Goal: Check status

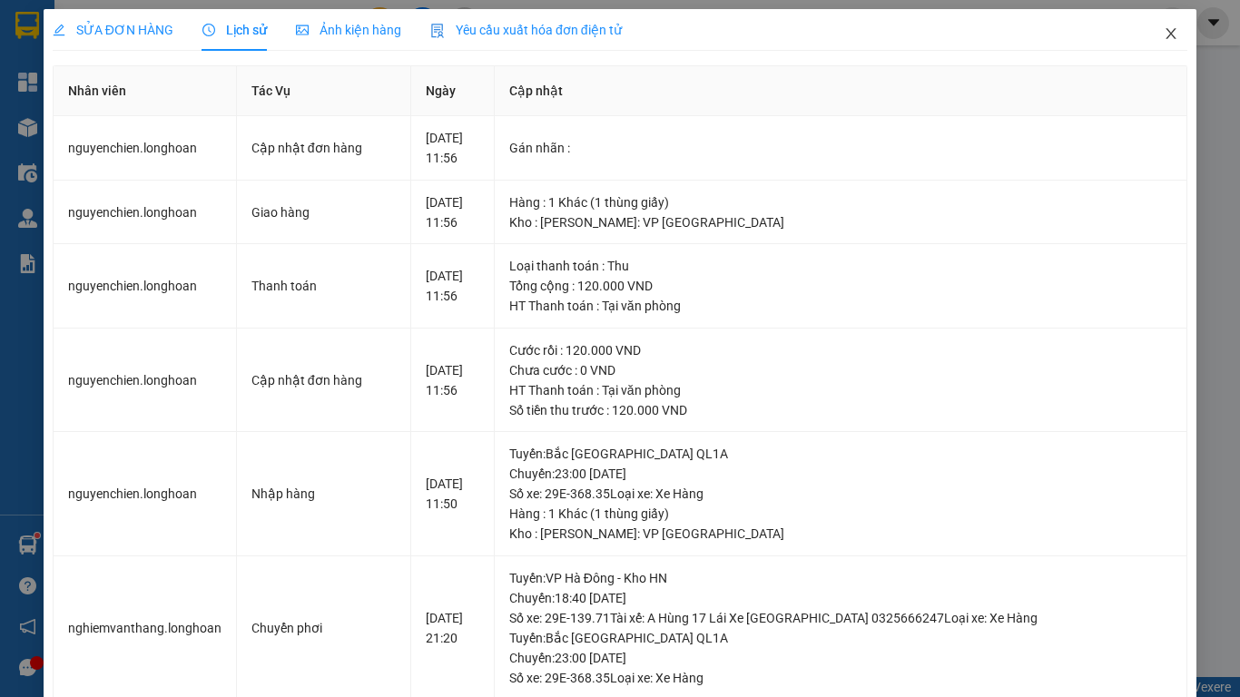
click at [1164, 34] on icon "close" at bounding box center [1171, 33] width 15 height 15
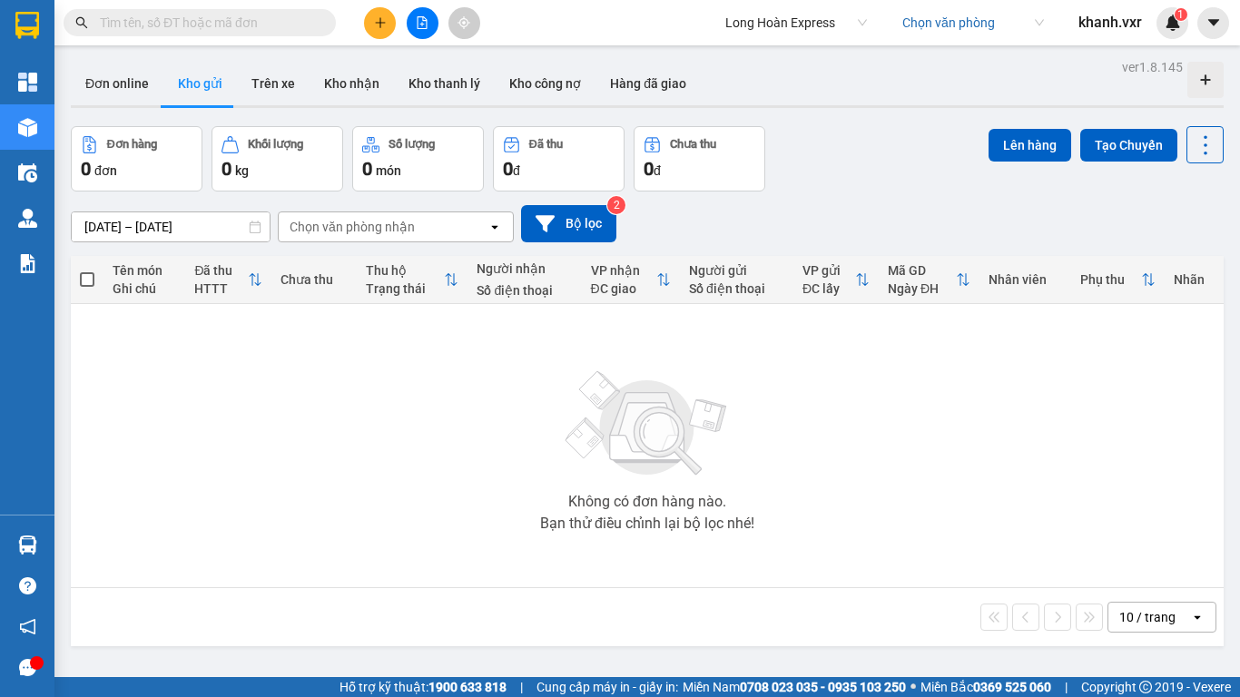
click at [971, 21] on input "search" at bounding box center [966, 22] width 129 height 27
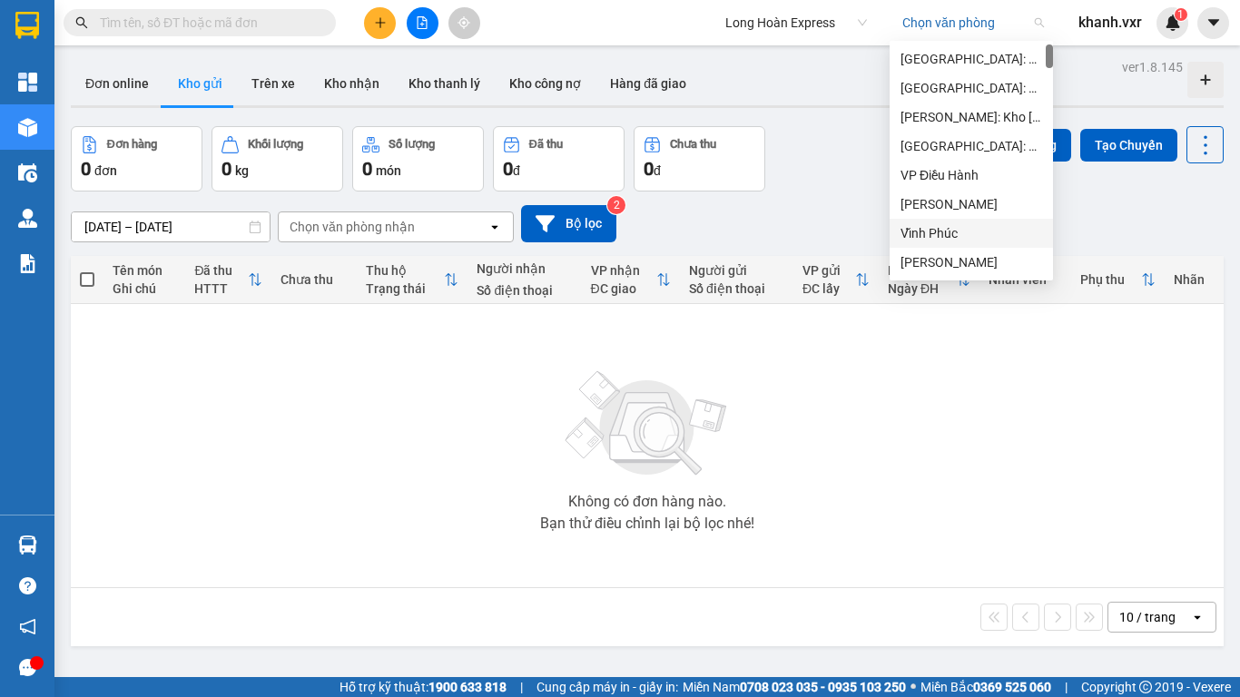
click at [945, 235] on div "Vĩnh Phúc" at bounding box center [972, 233] width 142 height 20
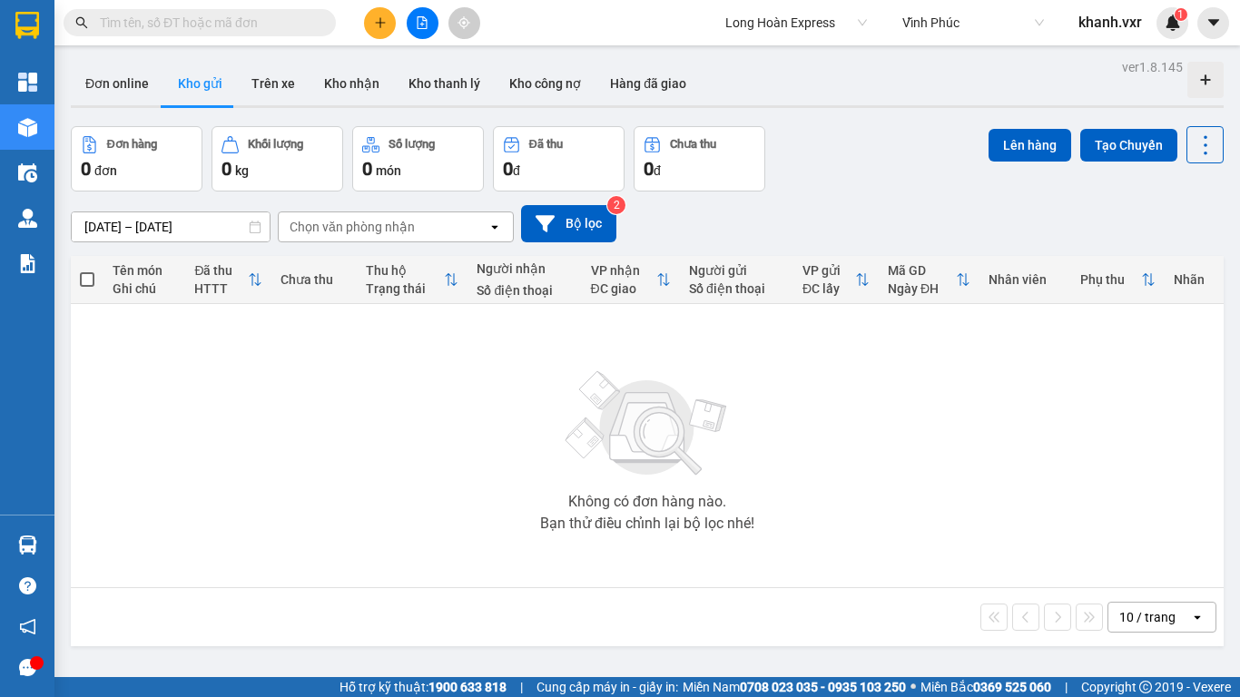
click at [947, 43] on div "Kết quả tìm kiếm ( 0 ) Bộ lọc No Data Long Hoàn Express Vĩnh Phúc khanh.vxr 1" at bounding box center [620, 22] width 1240 height 45
click at [948, 27] on span "Vĩnh Phúc" at bounding box center [973, 22] width 142 height 27
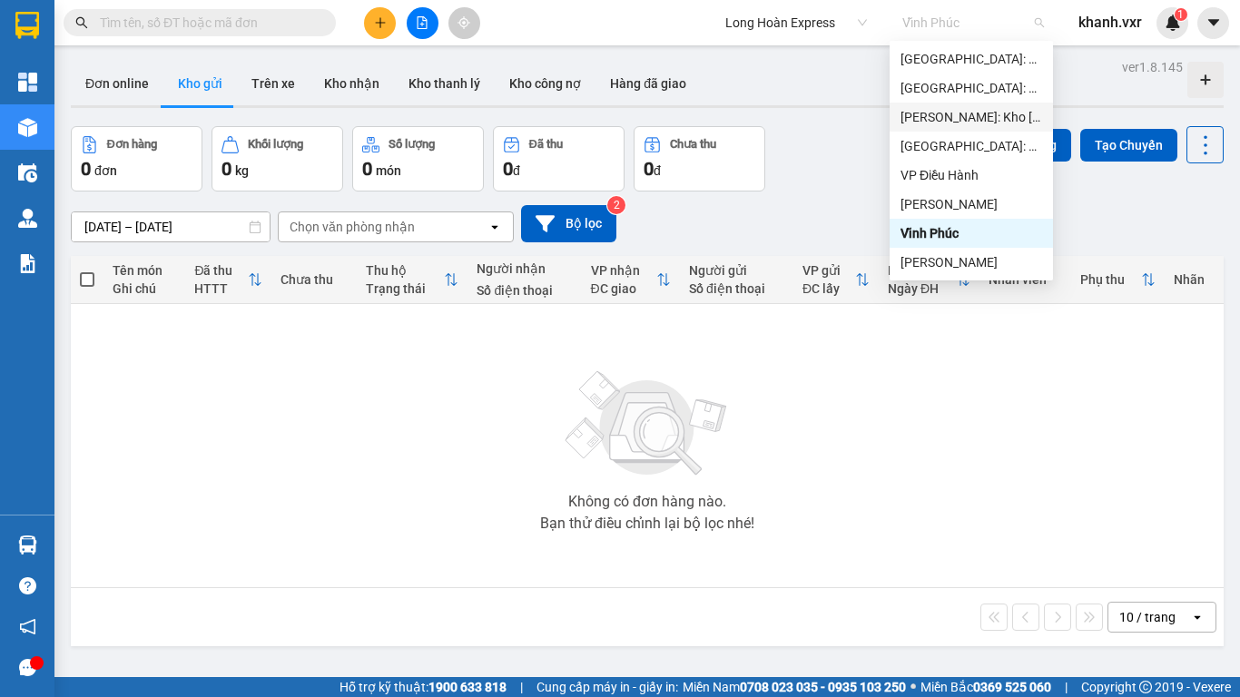
click at [953, 118] on div "[PERSON_NAME]: Kho [GEOGRAPHIC_DATA] 9" at bounding box center [972, 117] width 142 height 20
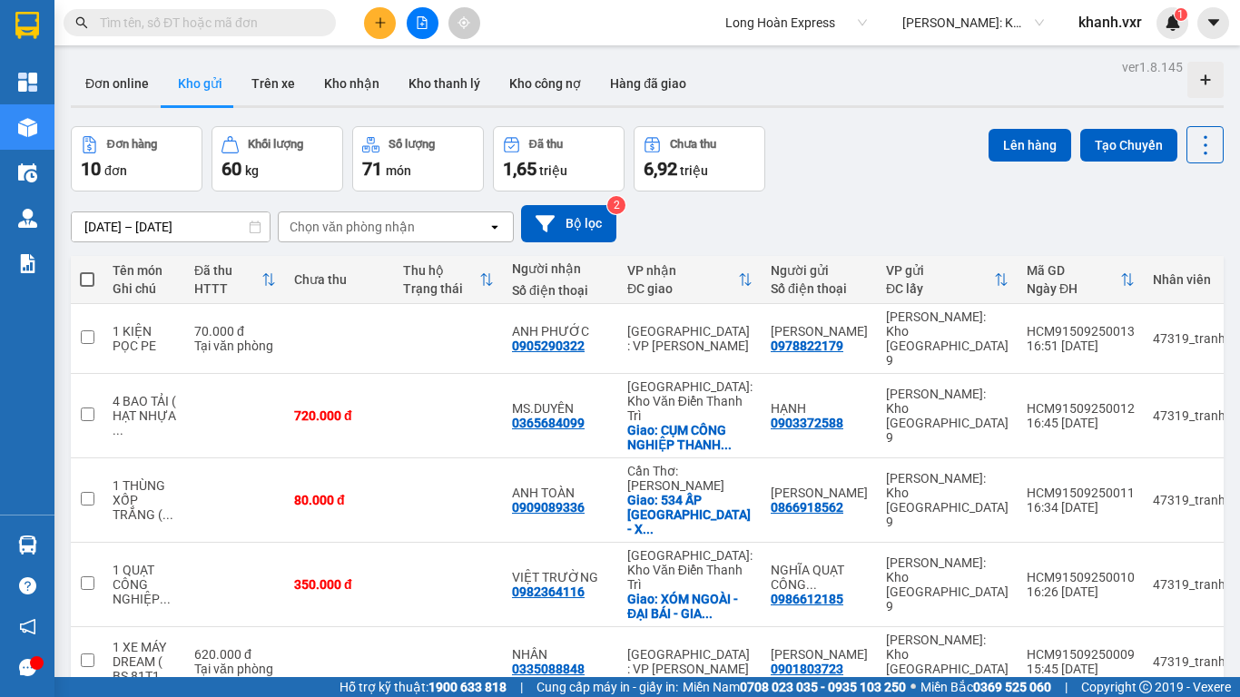
click at [282, 23] on input "text" at bounding box center [207, 23] width 214 height 20
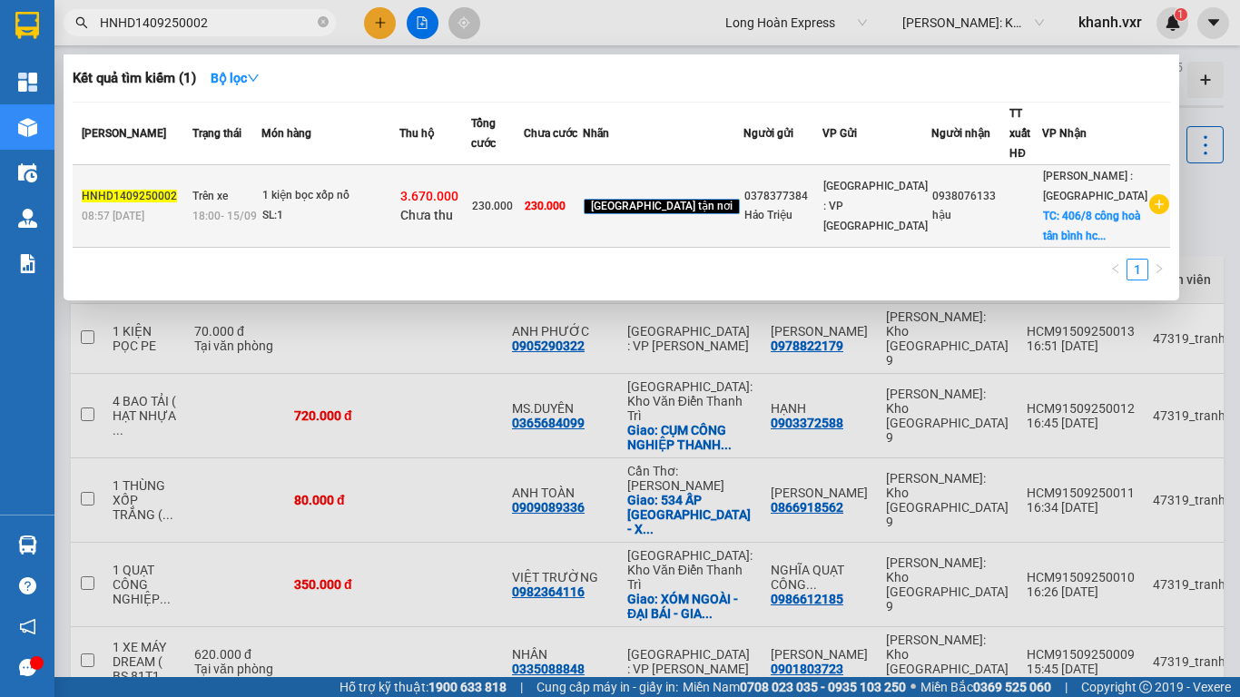
type input "HNHD1409250002"
click at [213, 236] on td "Trên xe 18:00 [DATE]" at bounding box center [225, 206] width 74 height 83
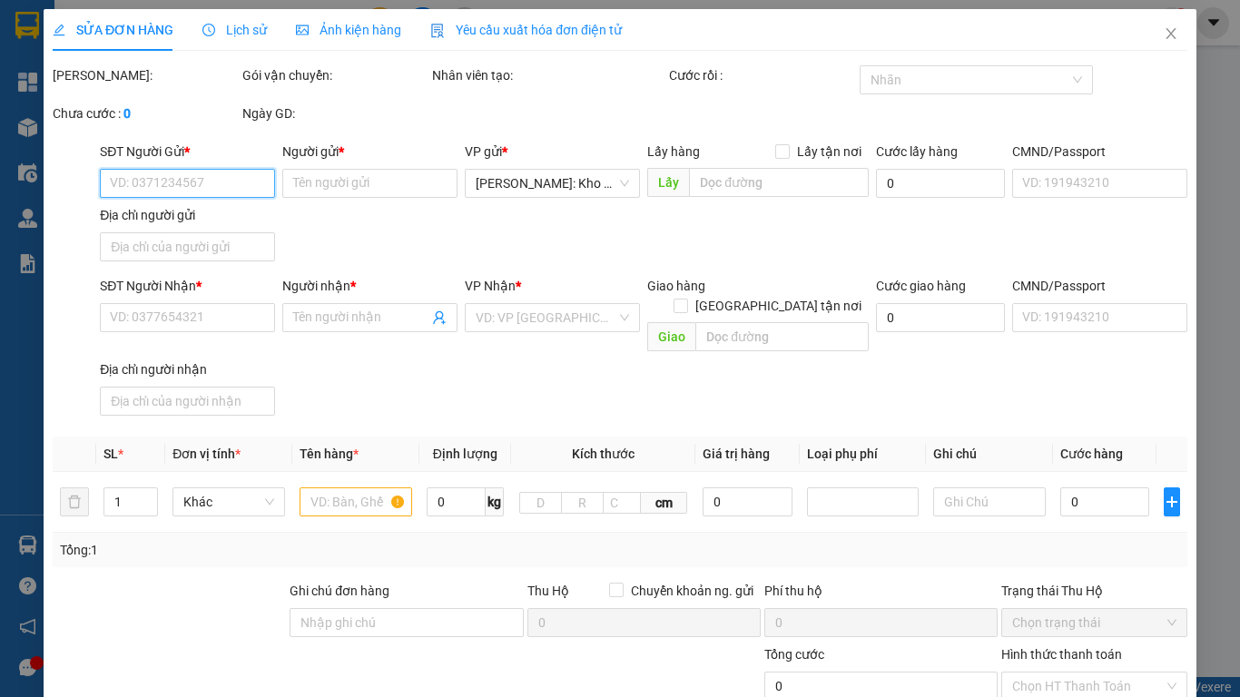
type input "0378377384"
type input "Hảo Triệu"
type input "0938076133"
type input "hậu"
checkbox input "true"
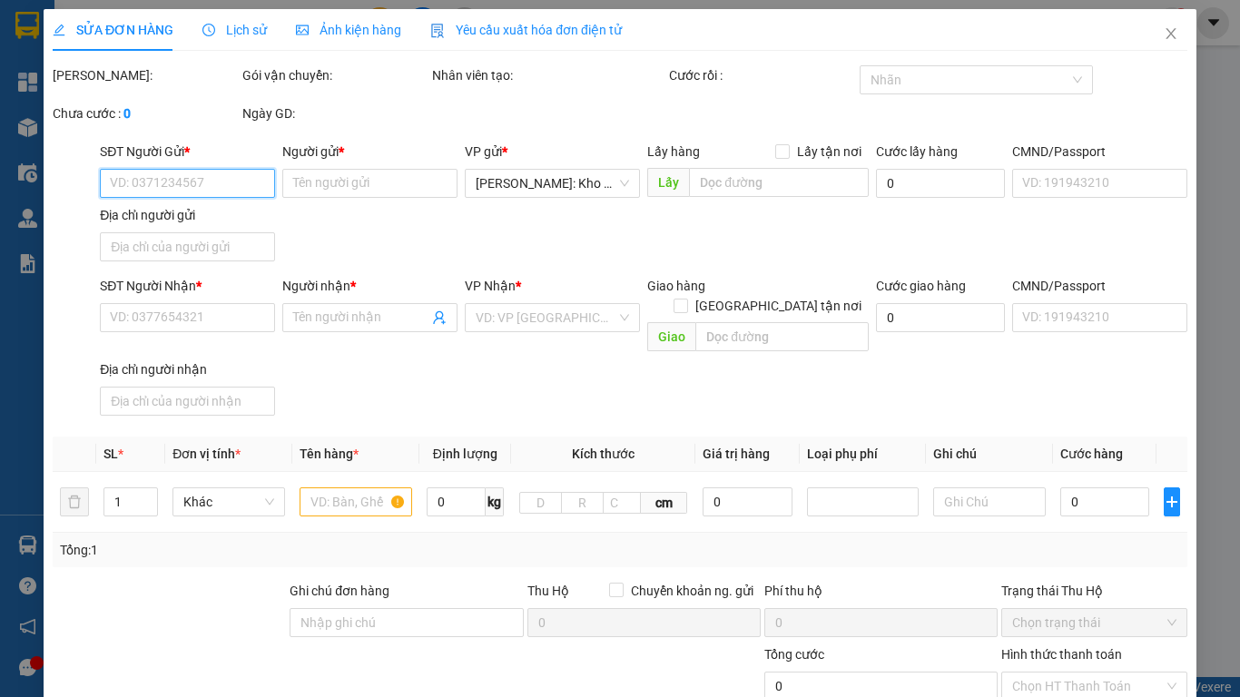
type input "406/8 công hoà tân bình hcm"
type input "HÀNG DỄ VỠ, ĐÃ BÁO KHÁCH GỬI BỂ VỠ KO ĐỀN"
type input "230.000"
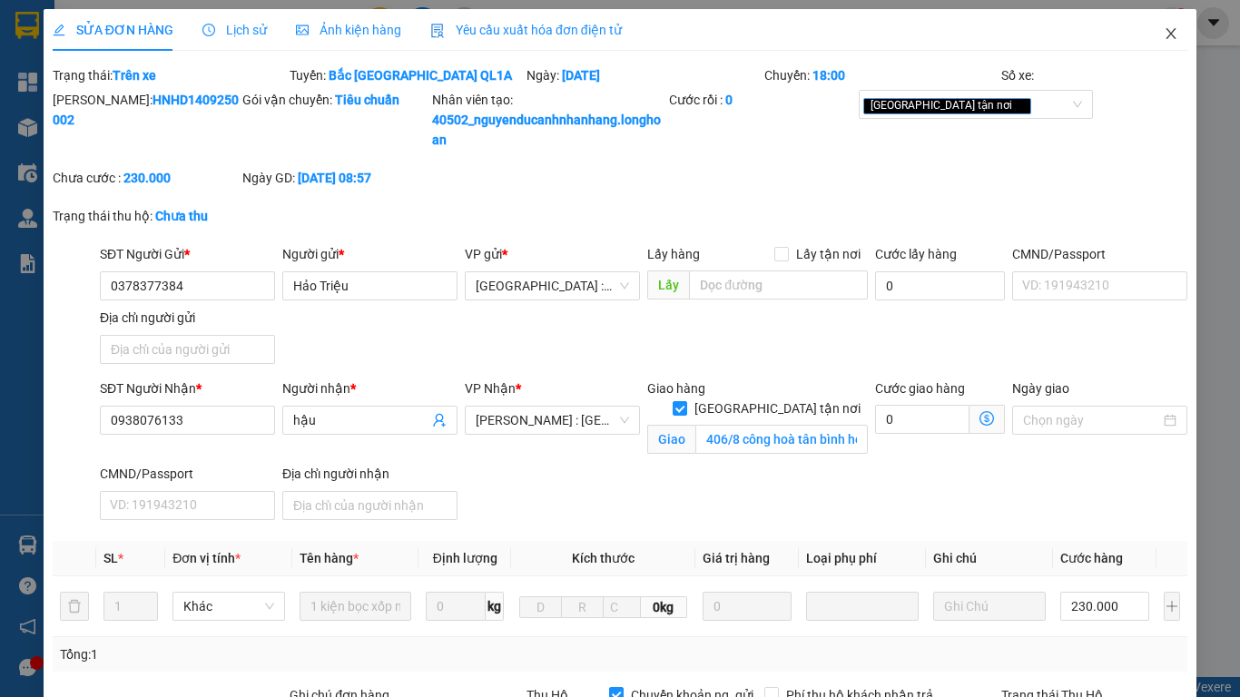
click at [1164, 35] on icon "close" at bounding box center [1171, 33] width 15 height 15
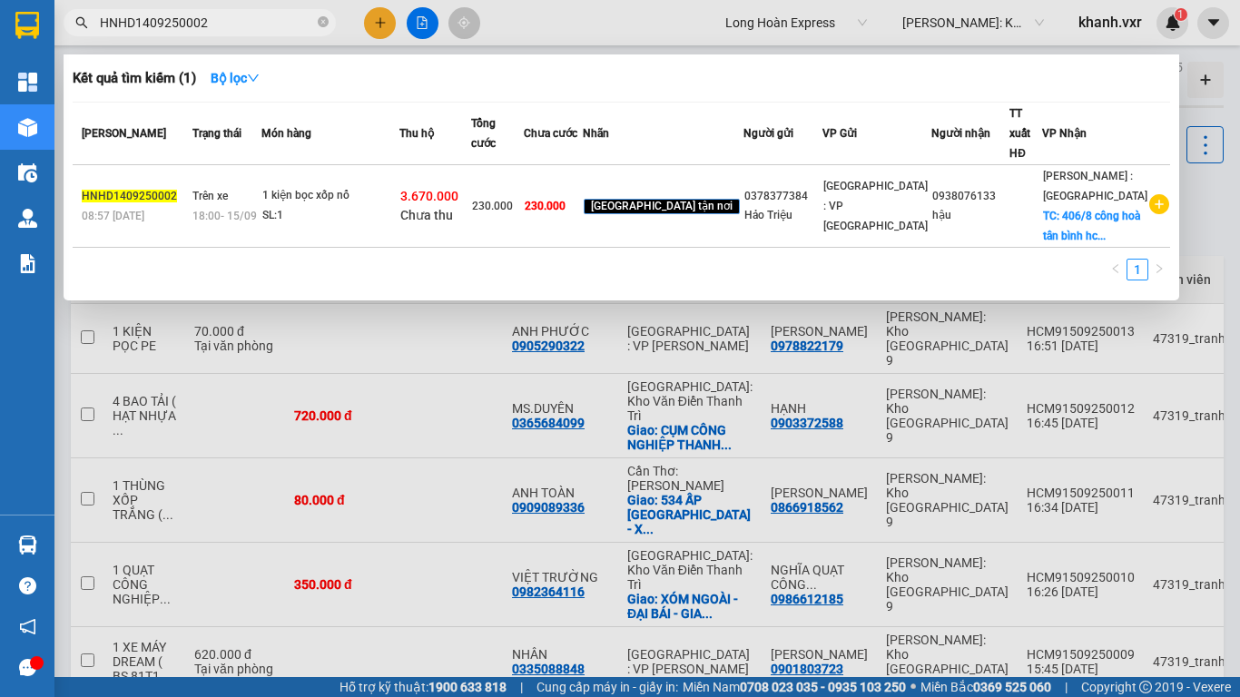
click at [251, 18] on input "HNHD1409250002" at bounding box center [207, 23] width 214 height 20
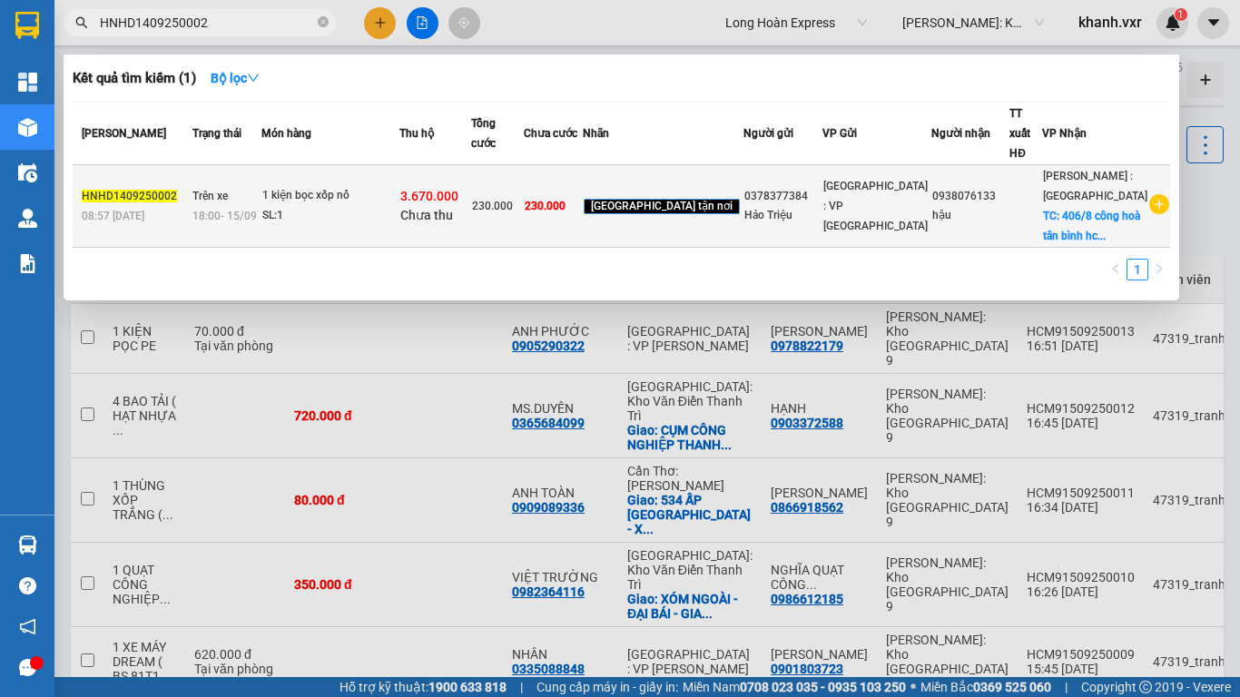
click at [398, 206] on div "1 kiện bọc xốp nổ" at bounding box center [330, 196] width 136 height 20
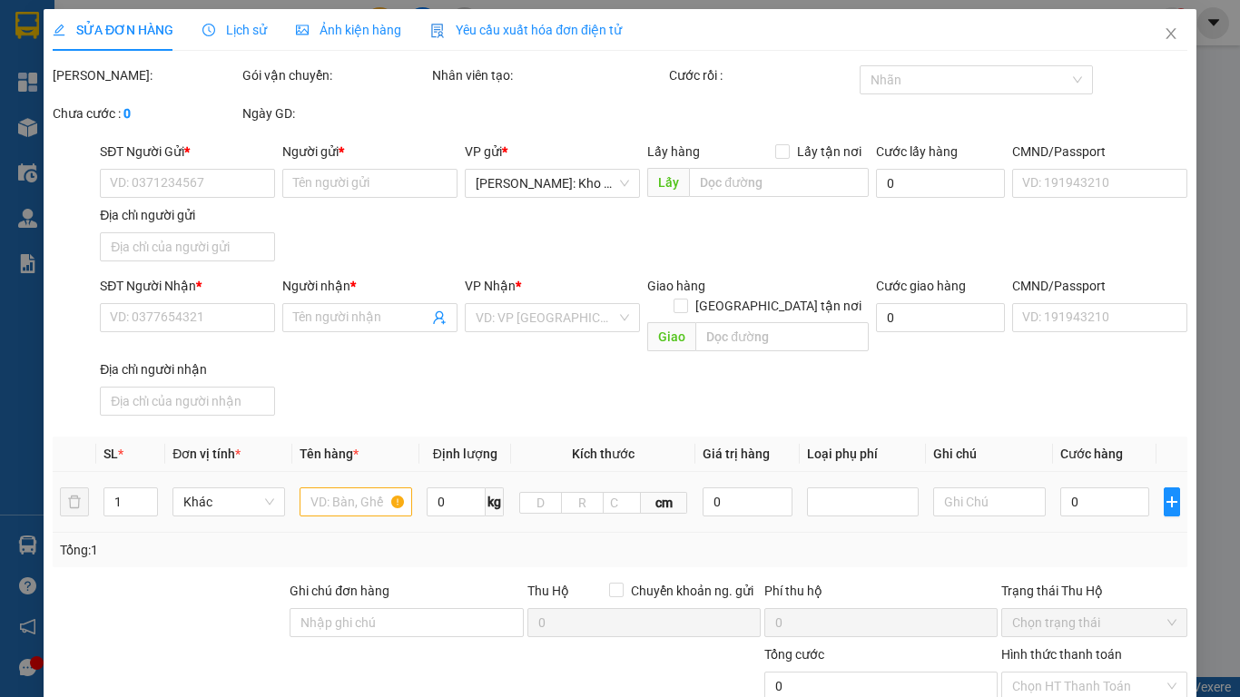
type input "0378377384"
type input "Hảo Triệu"
type input "0938076133"
type input "hậu"
checkbox input "true"
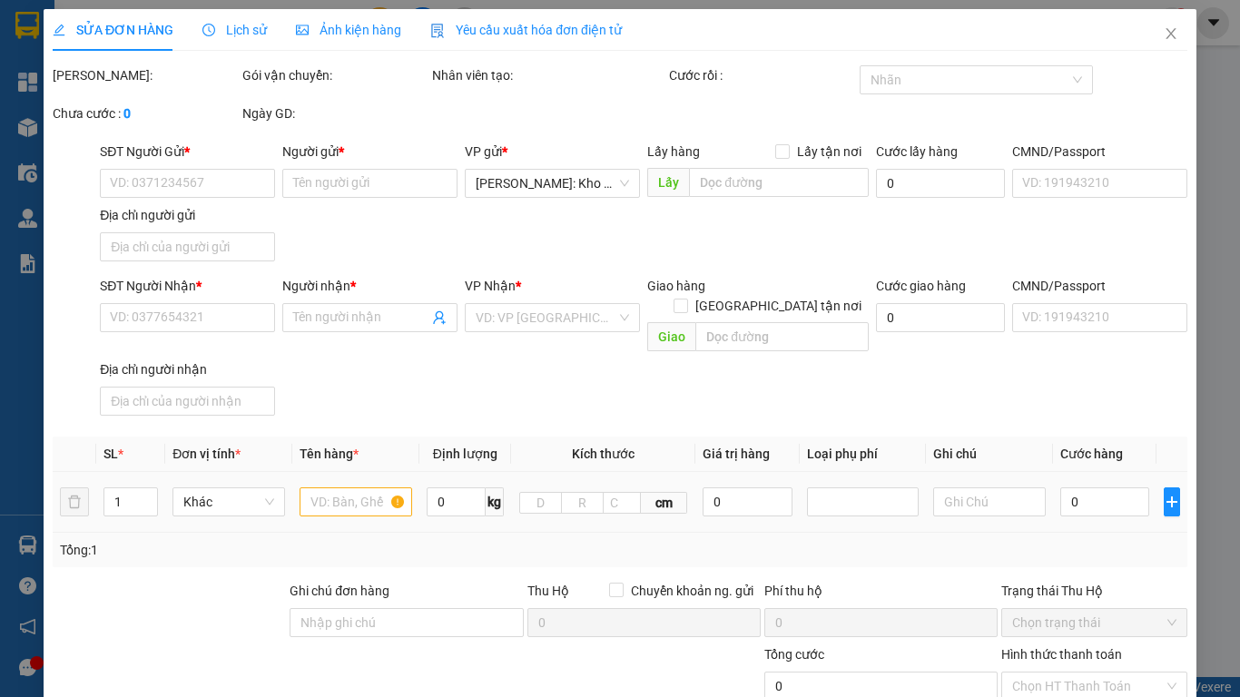
type input "406/8 công hoà tân bình hcm"
type input "HÀNG DỄ VỠ, ĐÃ BÁO KHÁCH GỬI BỂ VỠ KO ĐỀN"
type input "230.000"
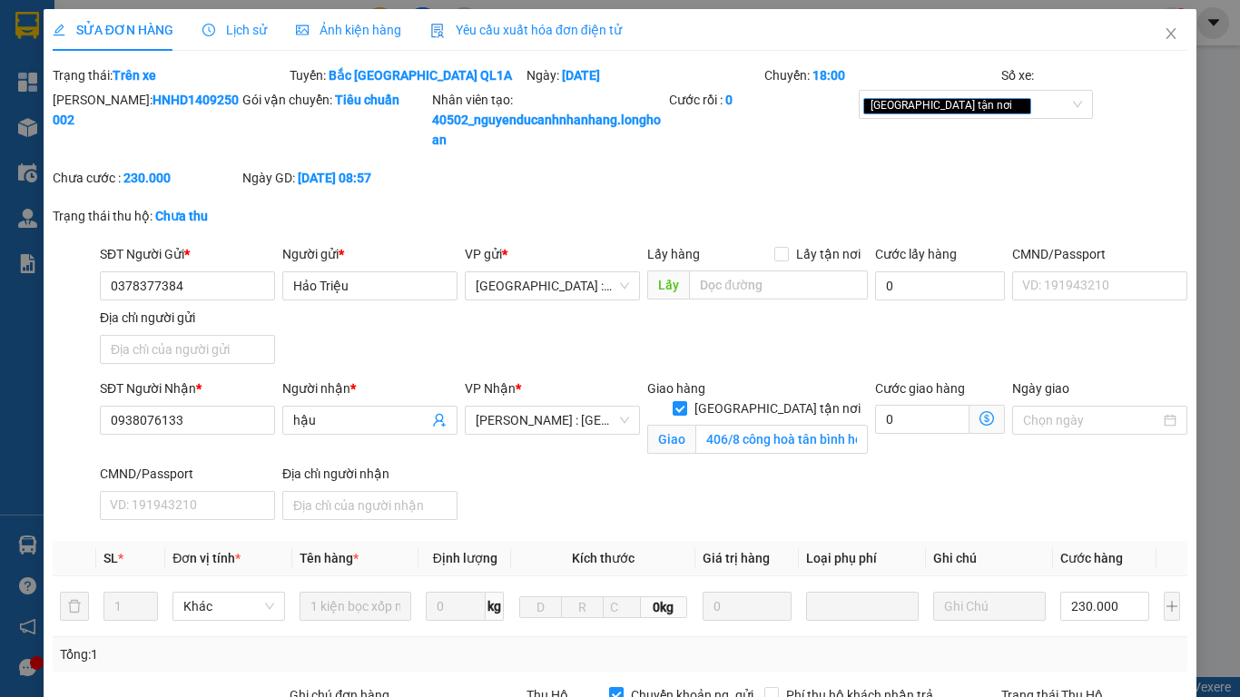
click at [238, 34] on span "Lịch sử" at bounding box center [234, 30] width 64 height 15
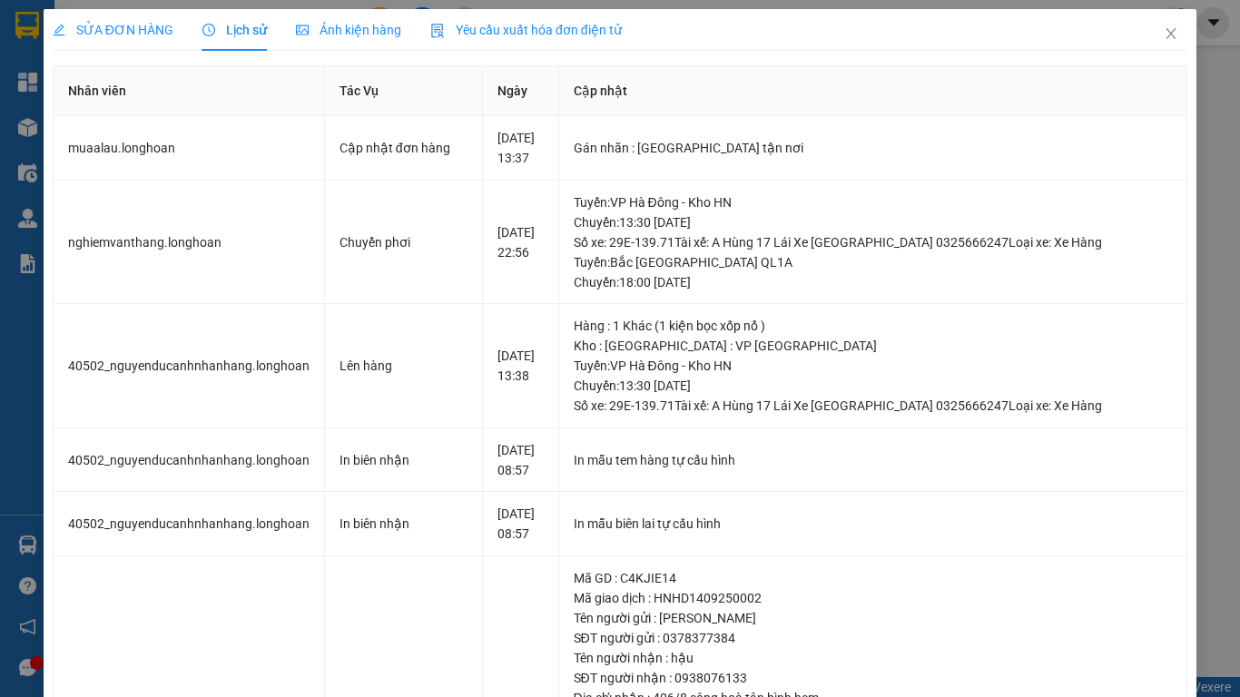
click at [128, 38] on div "SỬA ĐƠN HÀNG" at bounding box center [113, 30] width 121 height 20
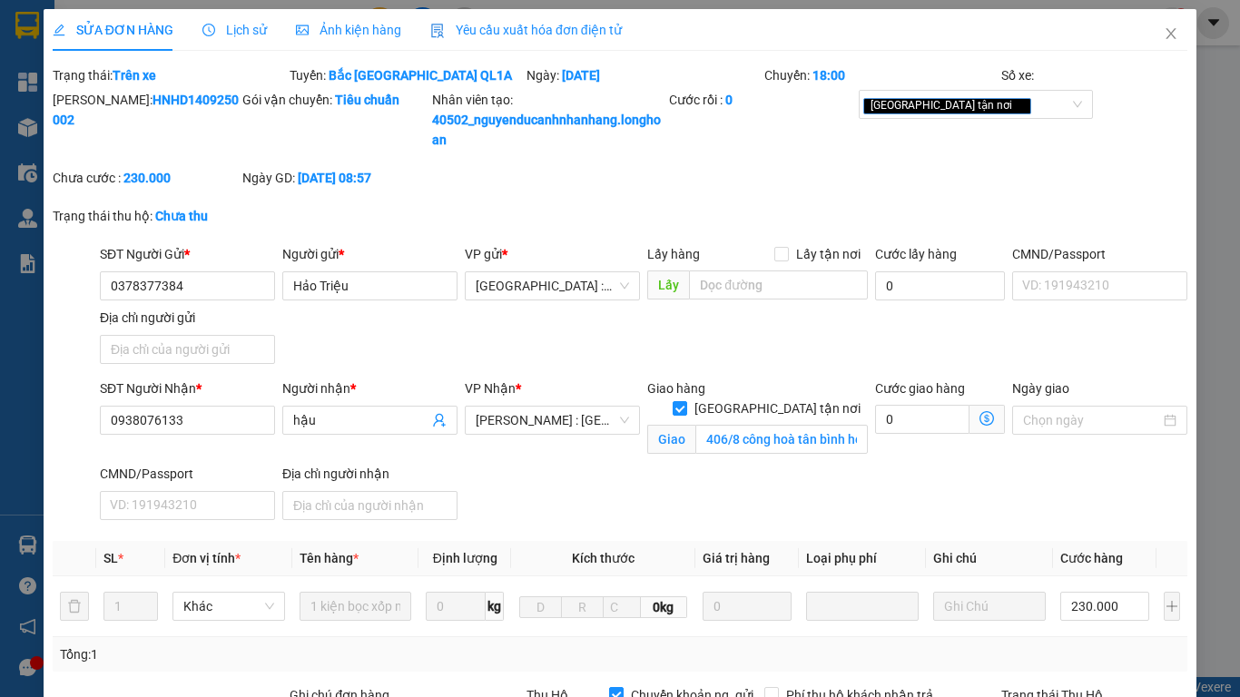
click at [247, 33] on span "Lịch sử" at bounding box center [234, 30] width 64 height 15
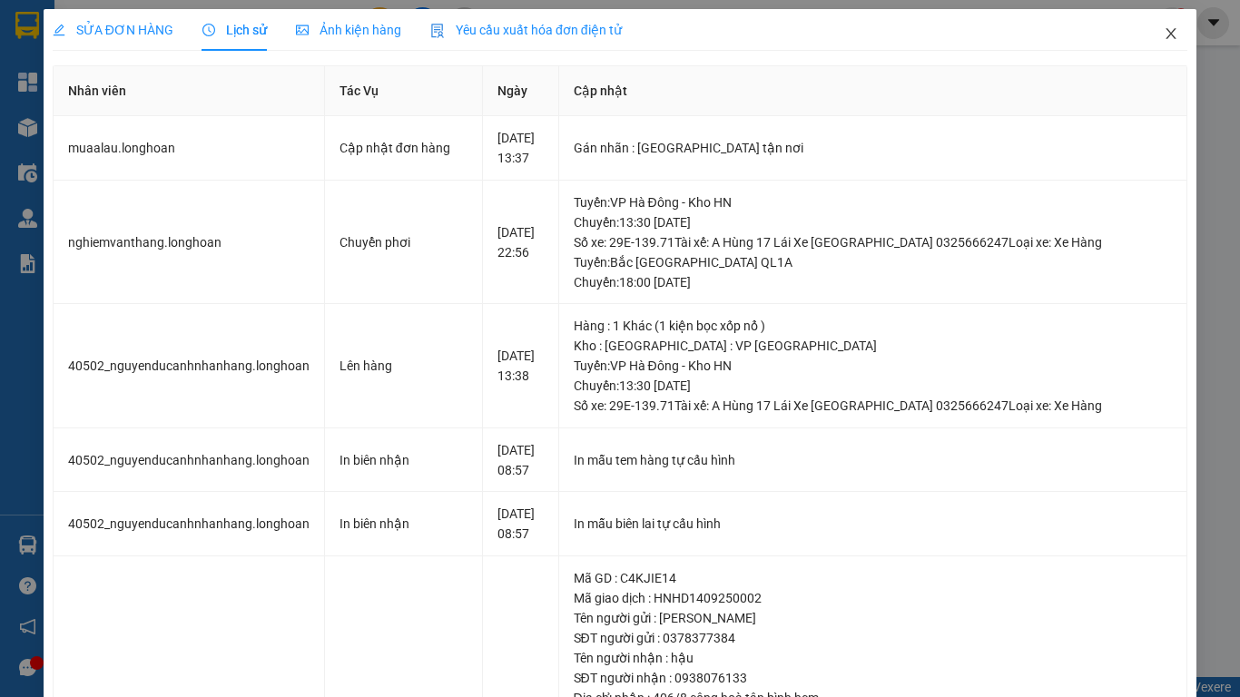
click at [1164, 33] on icon "close" at bounding box center [1171, 33] width 15 height 15
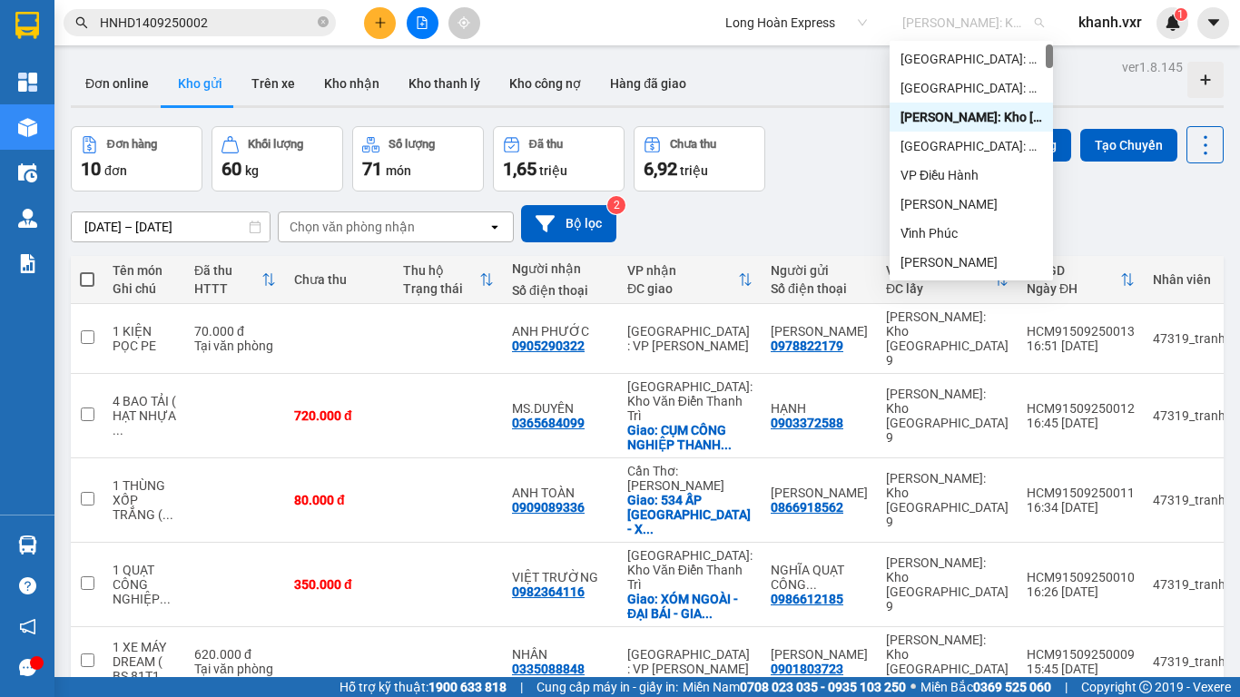
click at [959, 15] on span "[PERSON_NAME]: Kho [GEOGRAPHIC_DATA] 9" at bounding box center [973, 22] width 142 height 27
click at [818, 149] on div "Đơn hàng 10 đơn Khối lượng 60 kg Số lượng 71 món Đã thu 1,65 triệu Chưa thu 6,9…" at bounding box center [647, 158] width 1153 height 65
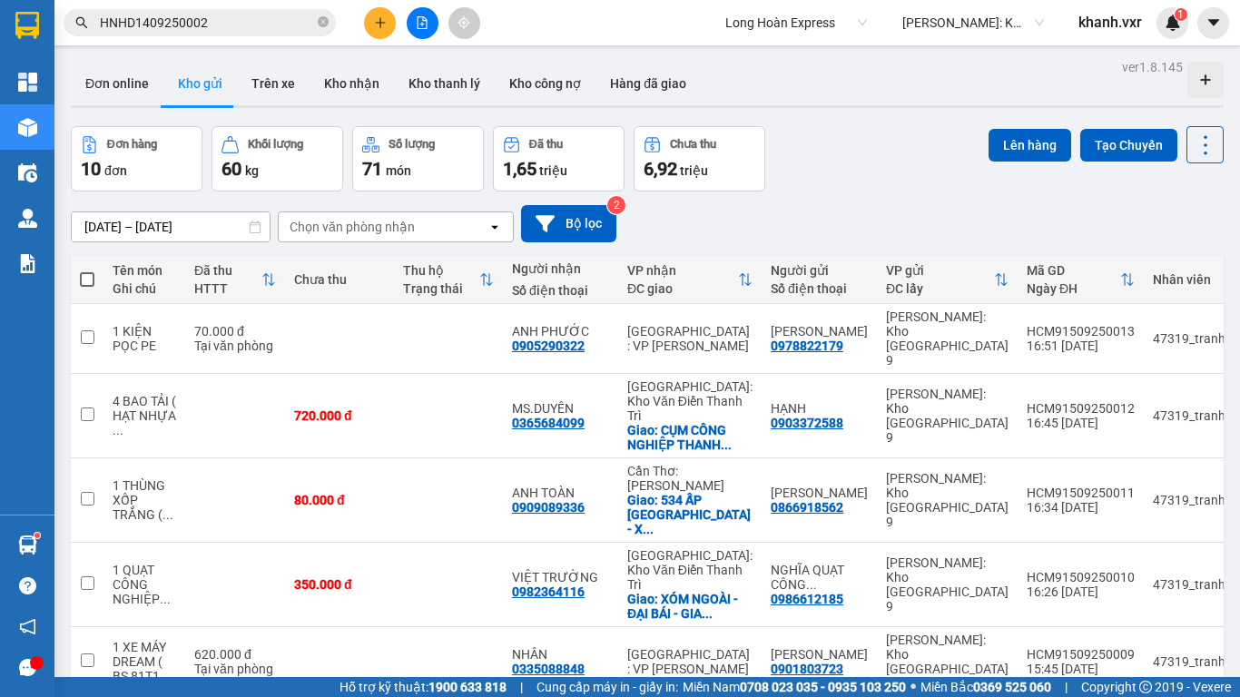
click at [849, 221] on div "[DATE] – [DATE] Press the down arrow key to interact with the calendar and sele…" at bounding box center [647, 223] width 1153 height 37
click at [273, 83] on button "Trên xe" at bounding box center [273, 84] width 73 height 44
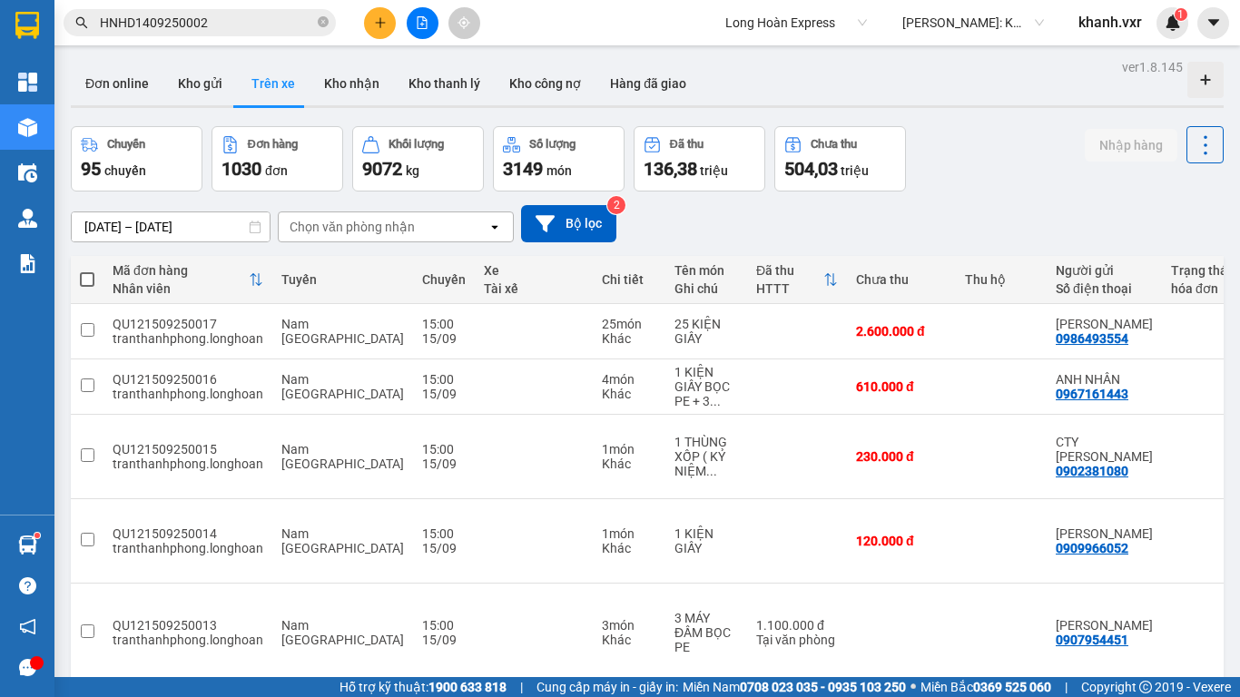
click at [276, 38] on div "Kết quả tìm kiếm ( 1 ) Bộ lọc Mã ĐH Trạng thái Món hàng Thu hộ Tổng cước Chưa c…" at bounding box center [177, 23] width 354 height 32
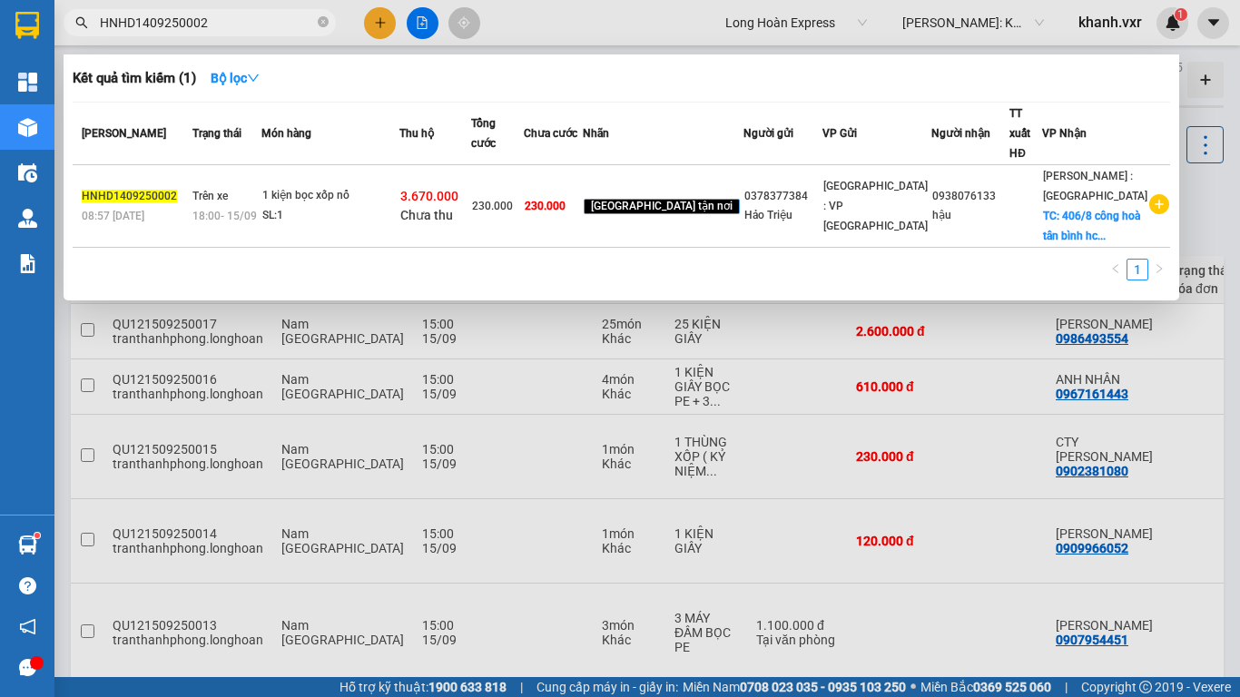
click at [271, 32] on input "HNHD1409250002" at bounding box center [207, 23] width 214 height 20
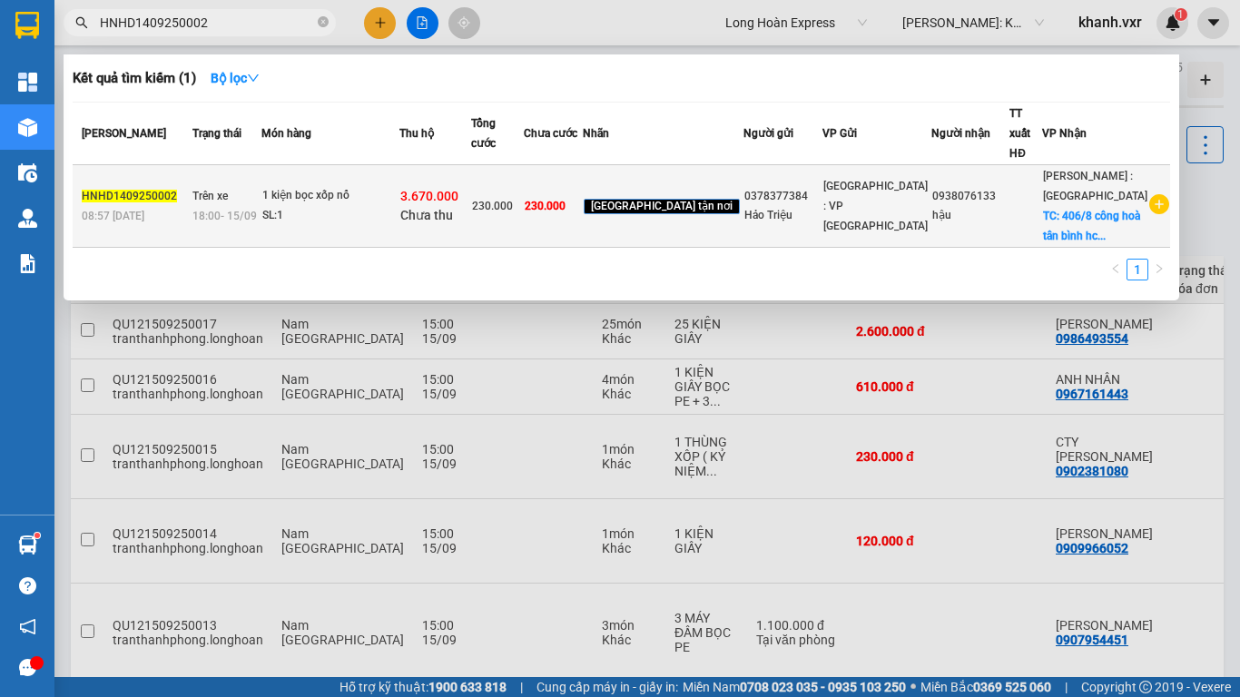
click at [261, 215] on div "18:00 [DATE]" at bounding box center [226, 216] width 68 height 20
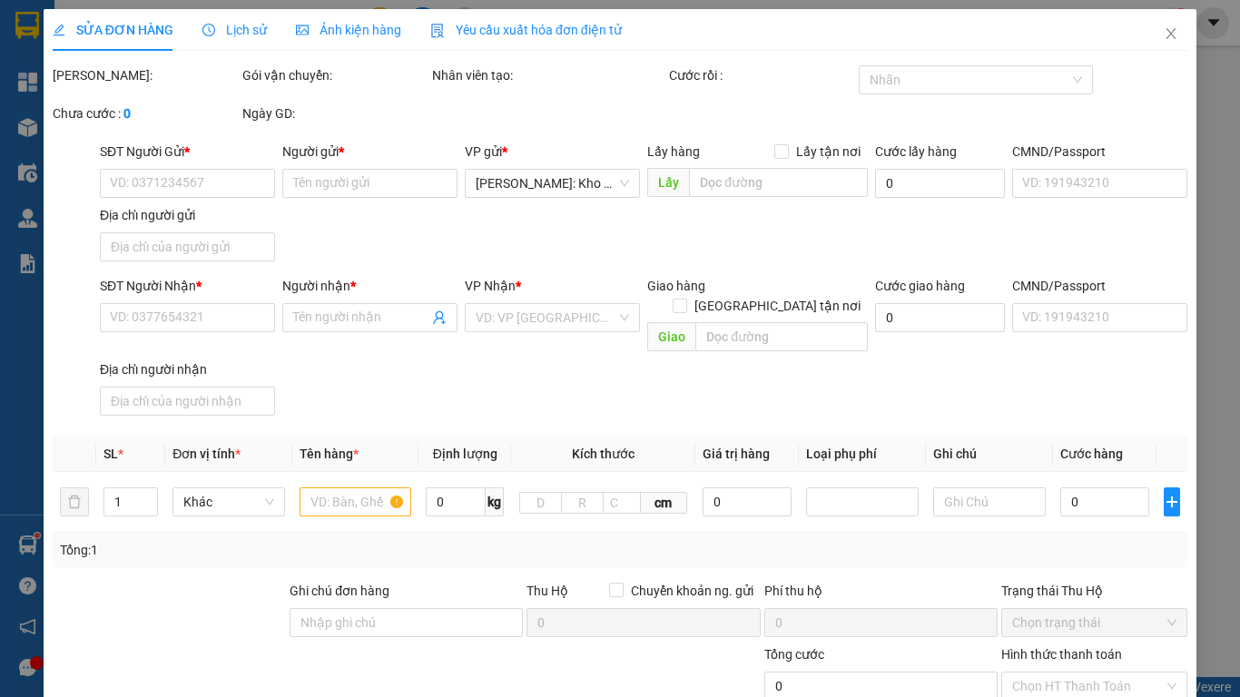
type input "0378377384"
type input "Hảo Triệu"
type input "0938076133"
type input "hậu"
checkbox input "true"
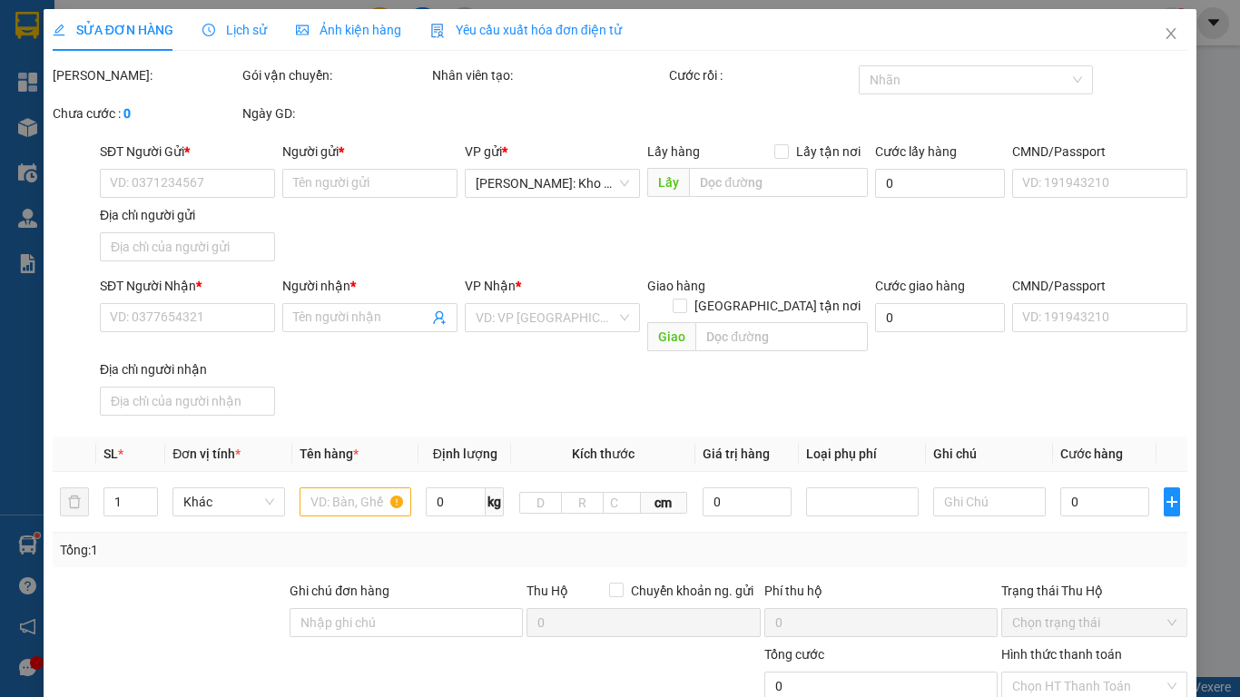
type input "406/8 công hoà tân bình hcm"
type input "HÀNG DỄ VỠ, ĐÃ BÁO KHÁCH GỬI BỂ VỠ KO ĐỀN"
type input "230.000"
